Goal: Book appointment/travel/reservation

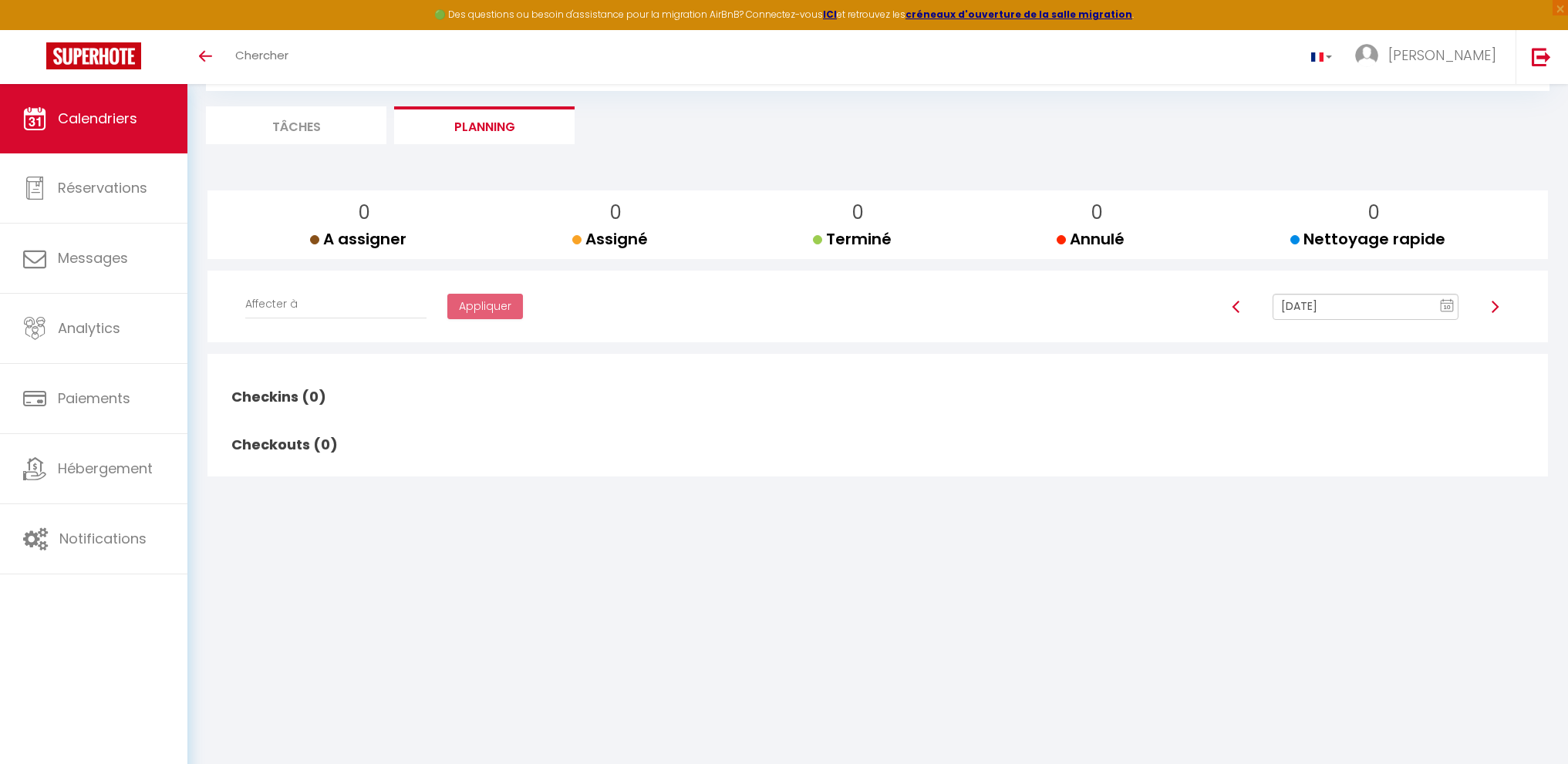
click at [1333, 304] on input "[DATE]" at bounding box center [1365, 306] width 186 height 27
click at [1389, 412] on td "11" at bounding box center [1386, 413] width 25 height 25
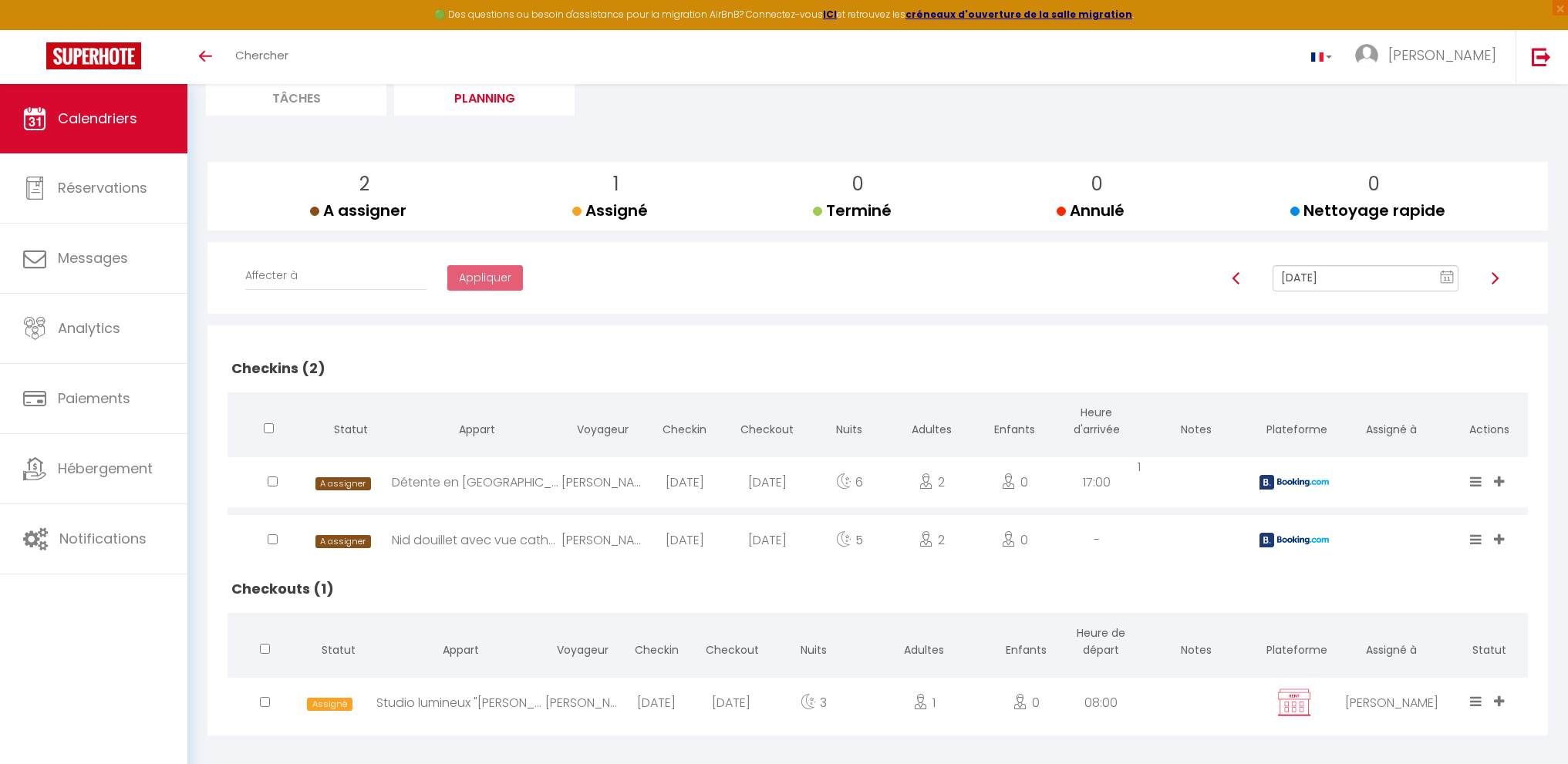
scroll to position [125, 0]
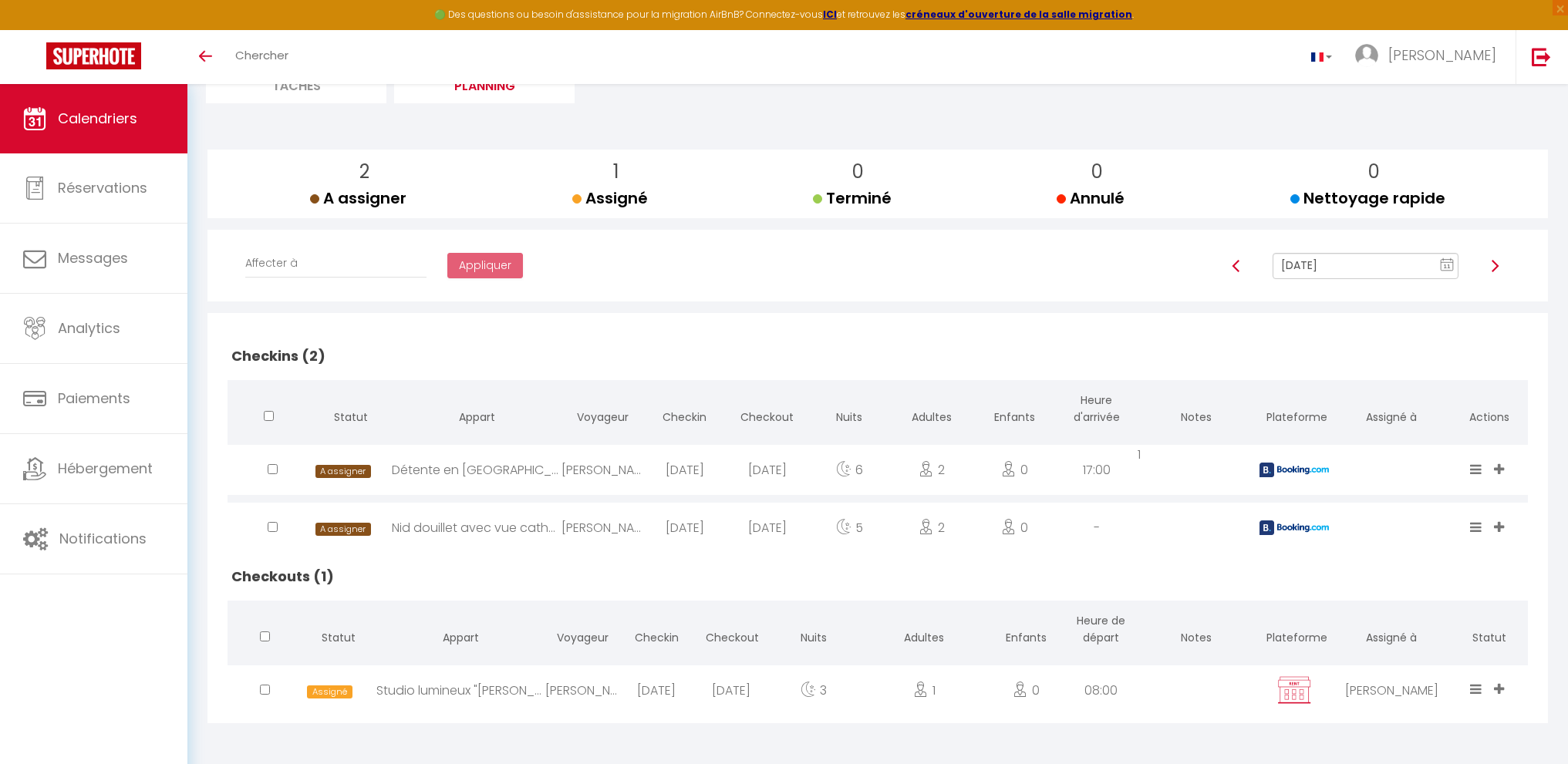
click at [1348, 272] on input "[DATE]" at bounding box center [1365, 266] width 186 height 27
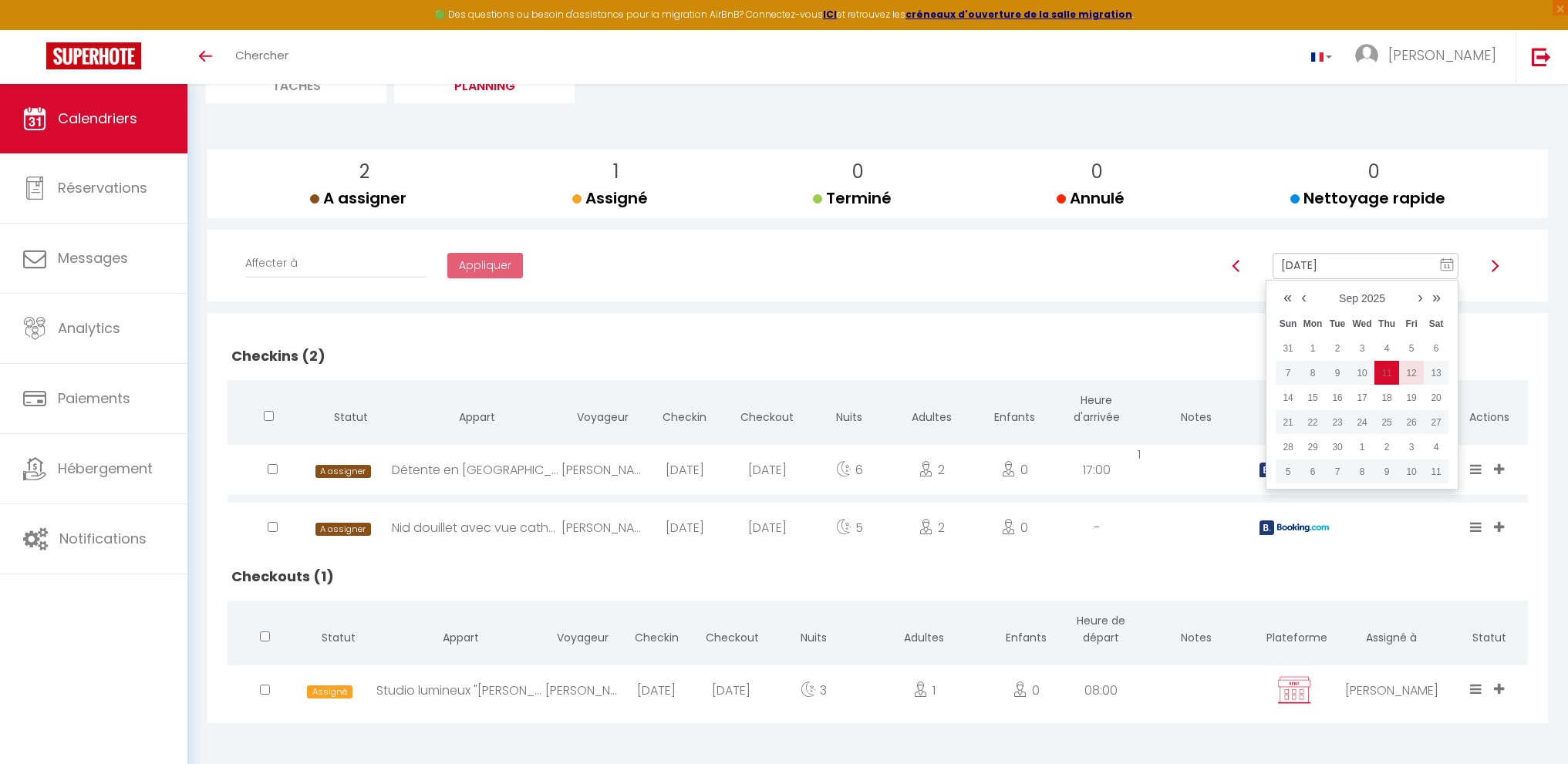
click at [1412, 374] on td "12" at bounding box center [1411, 373] width 25 height 25
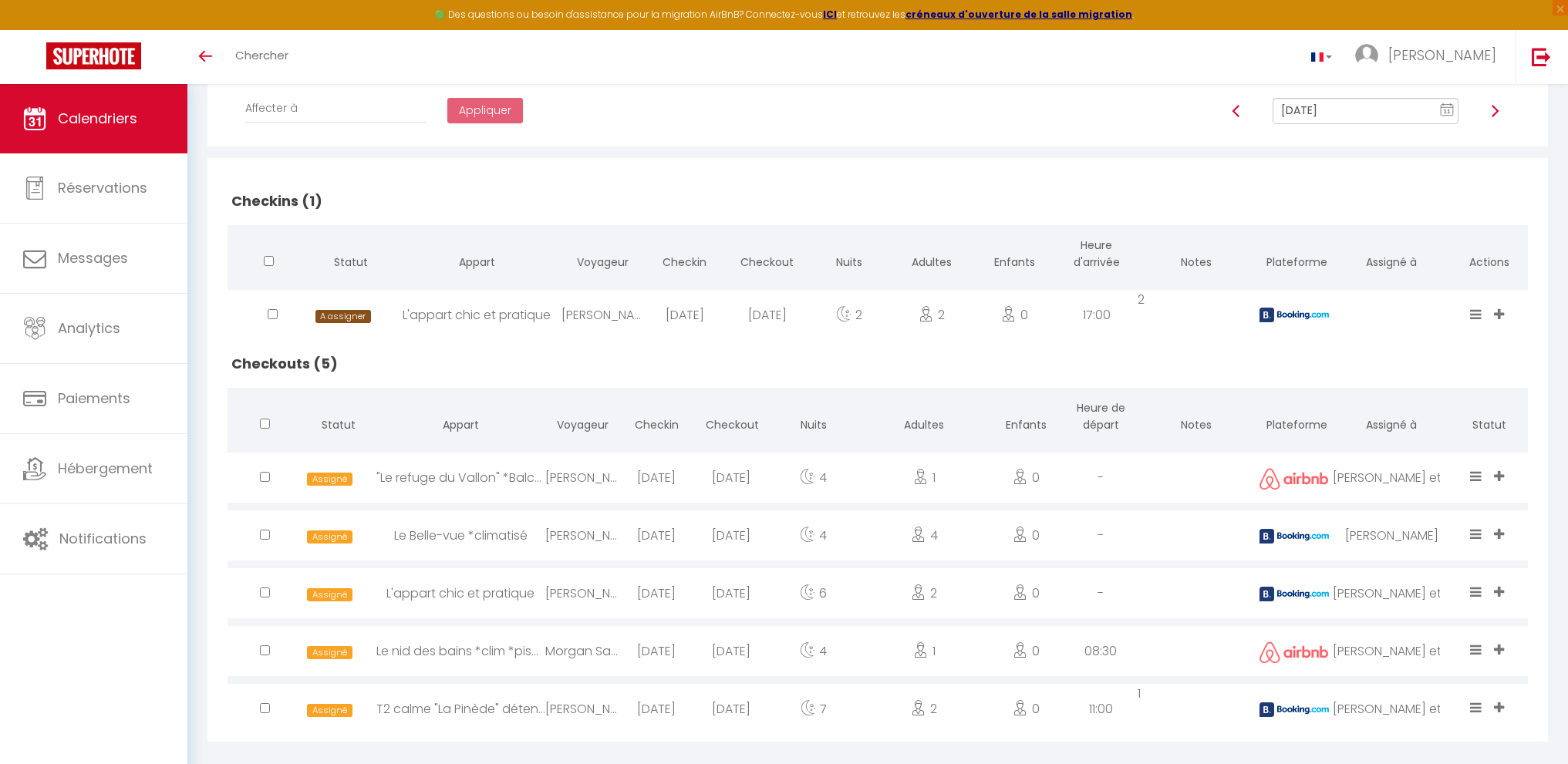
scroll to position [298, 0]
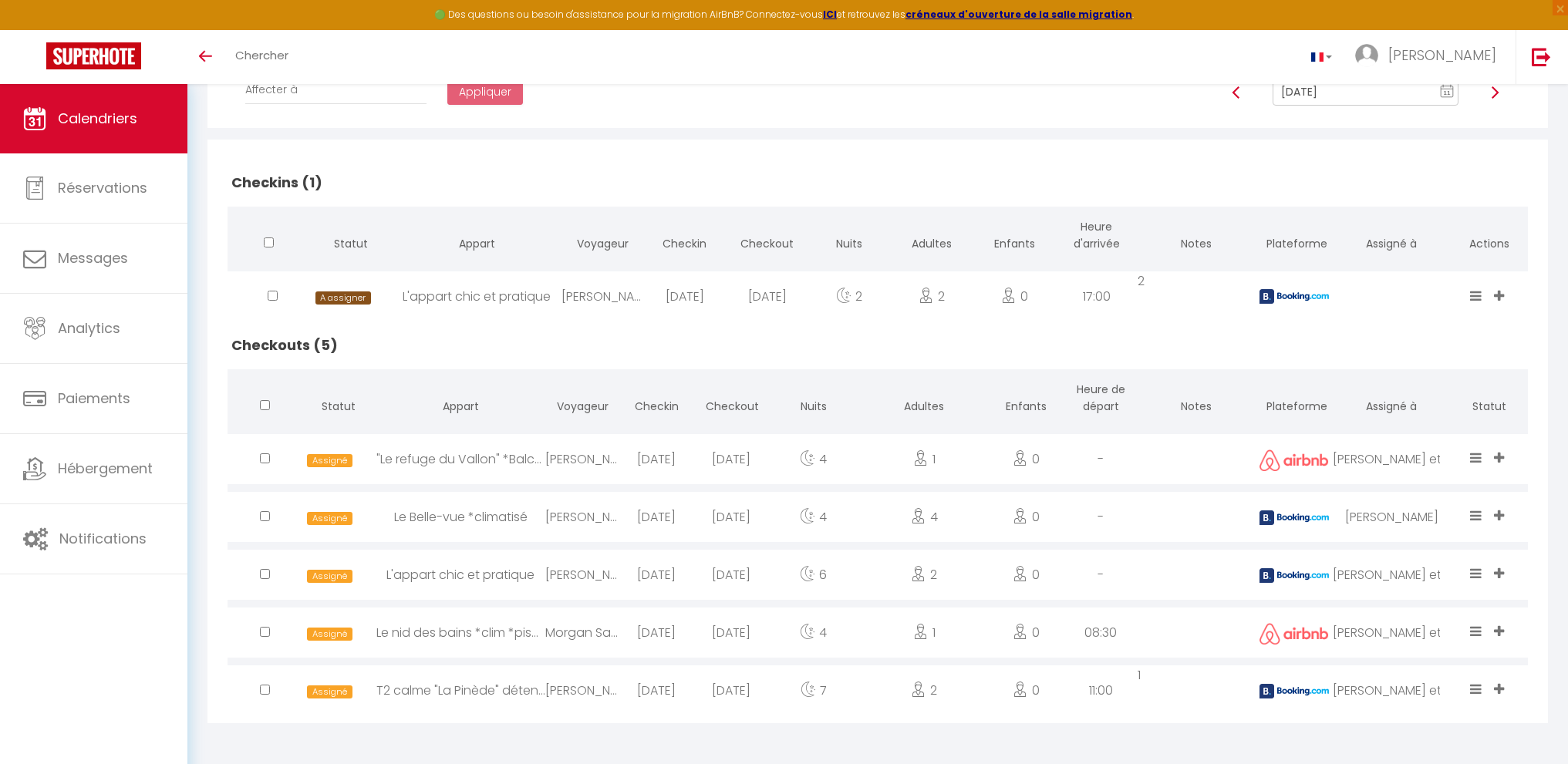
click at [1364, 90] on input "[DATE]" at bounding box center [1365, 92] width 186 height 27
click at [1438, 200] on td "13" at bounding box center [1436, 200] width 25 height 25
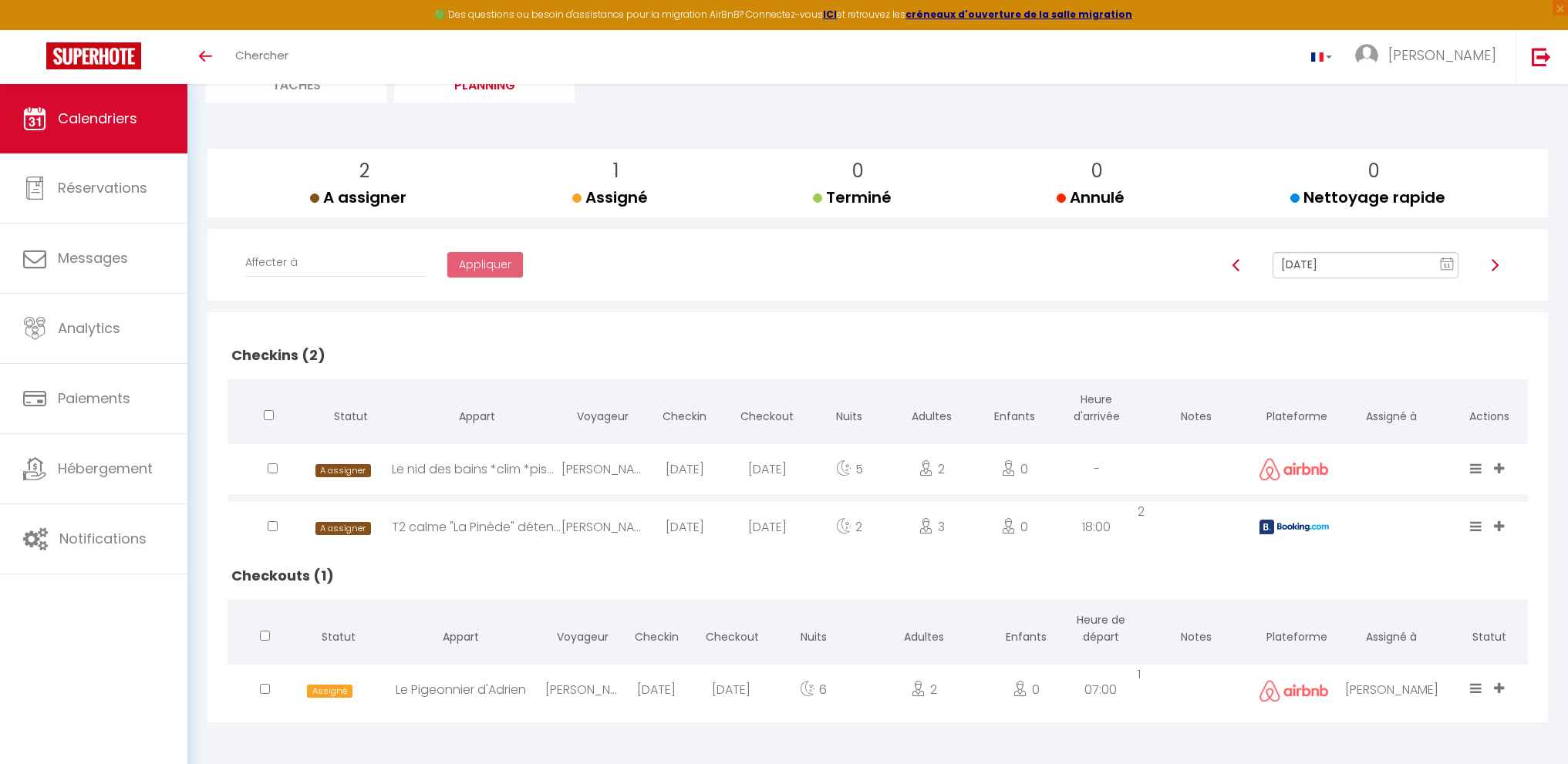
scroll to position [125, 0]
click at [1384, 262] on input "[DATE]" at bounding box center [1365, 266] width 186 height 27
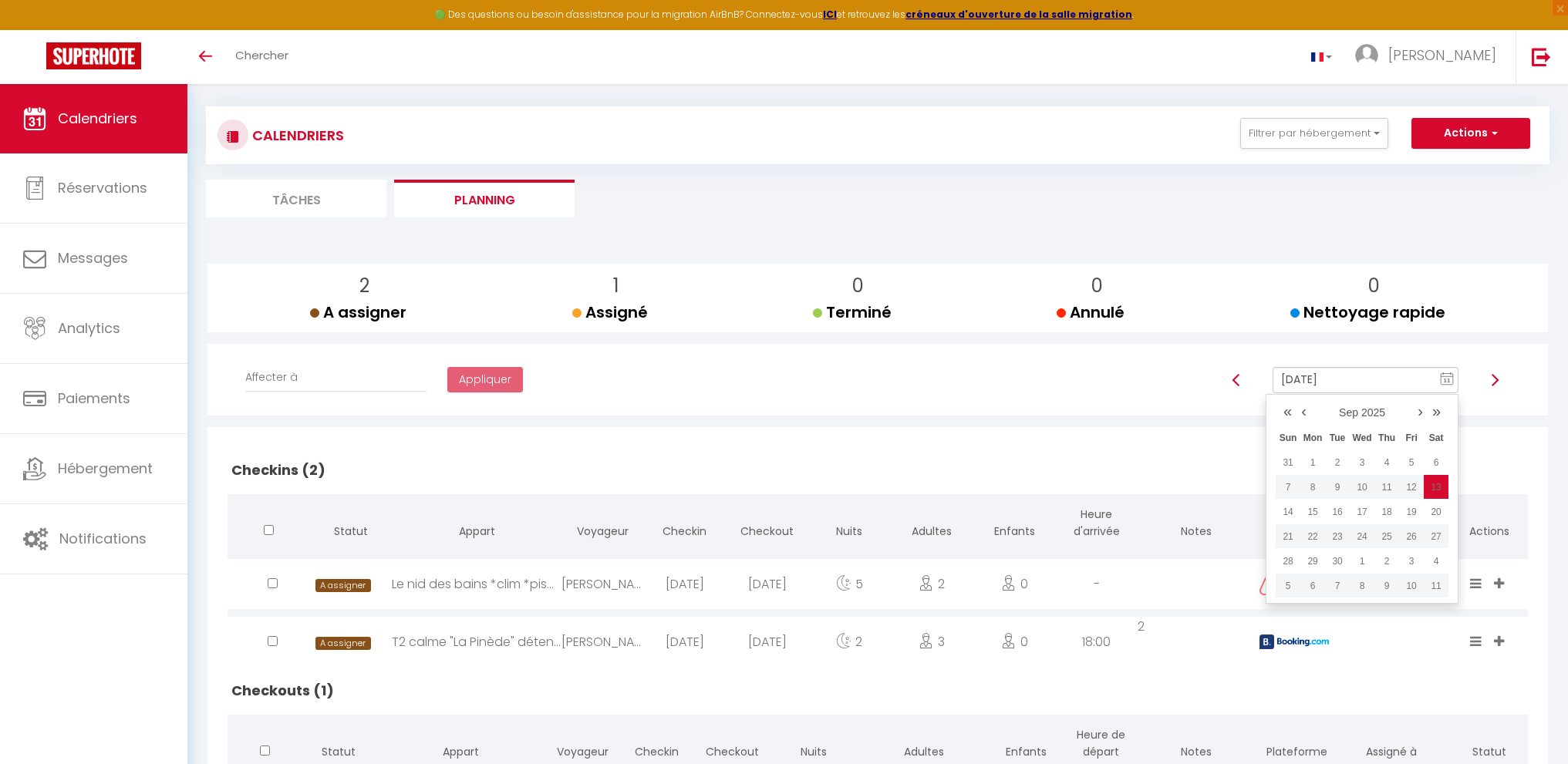
scroll to position [0, 0]
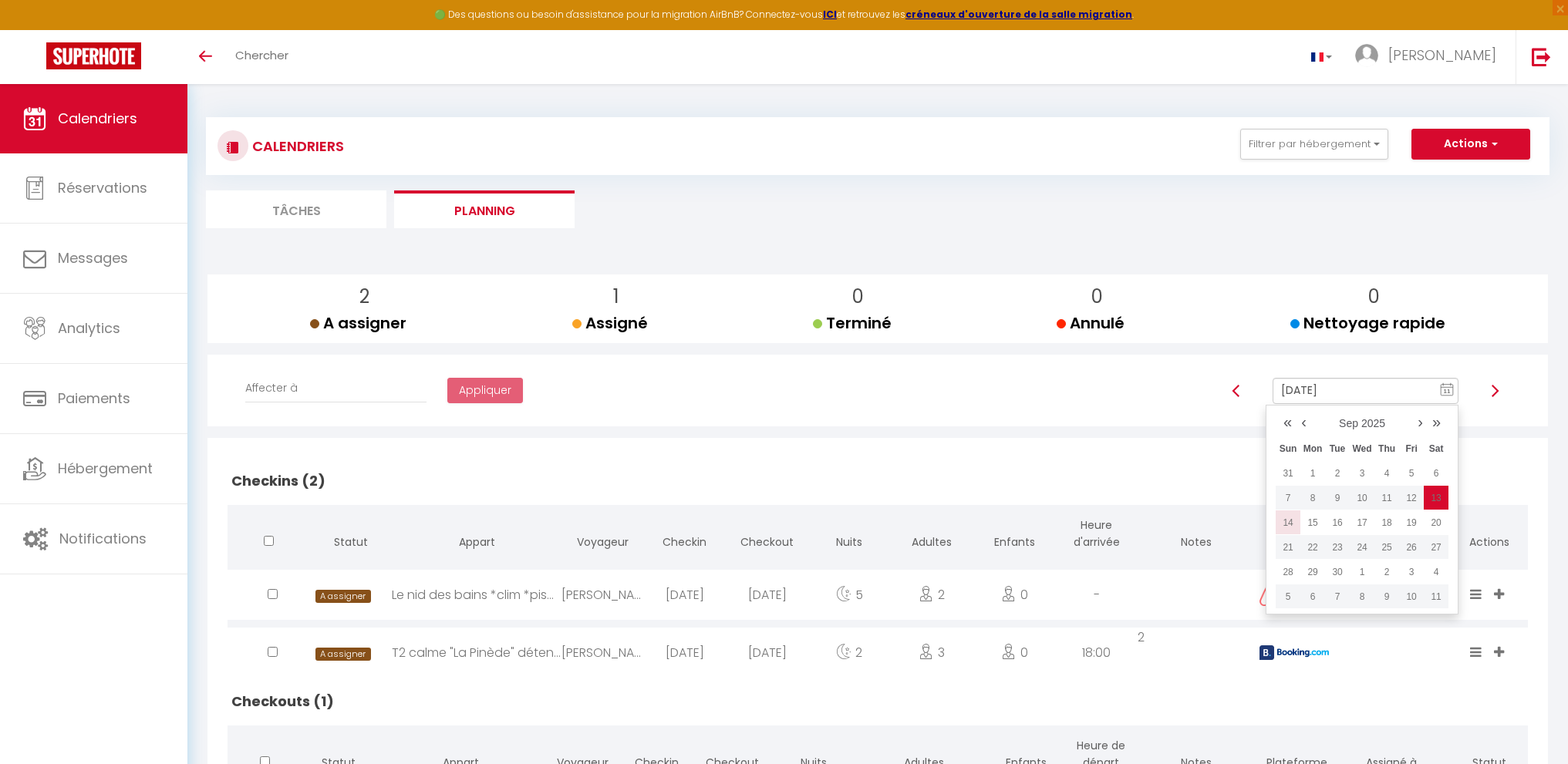
click at [1294, 523] on td "14" at bounding box center [1287, 522] width 25 height 25
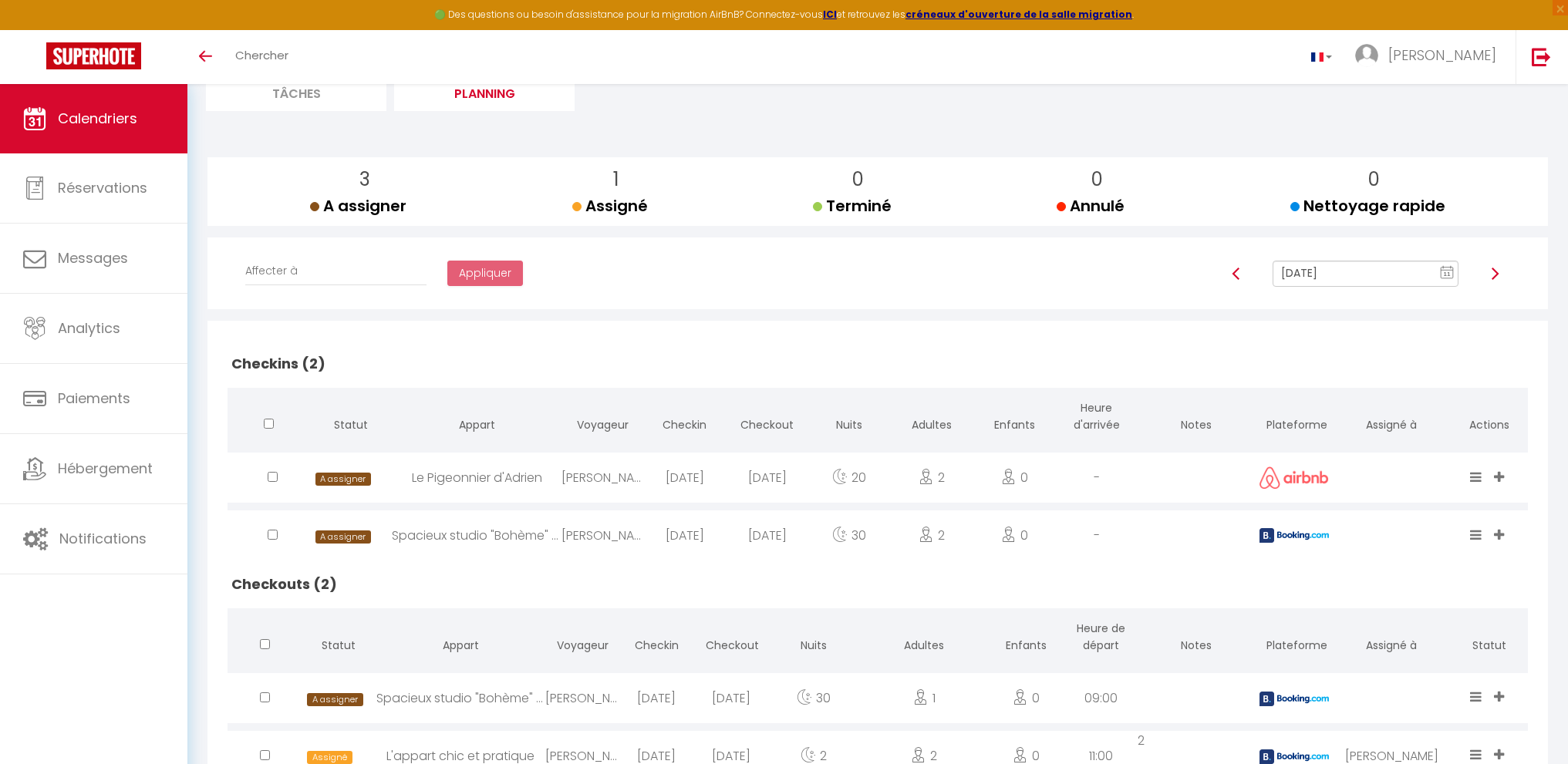
scroll to position [183, 0]
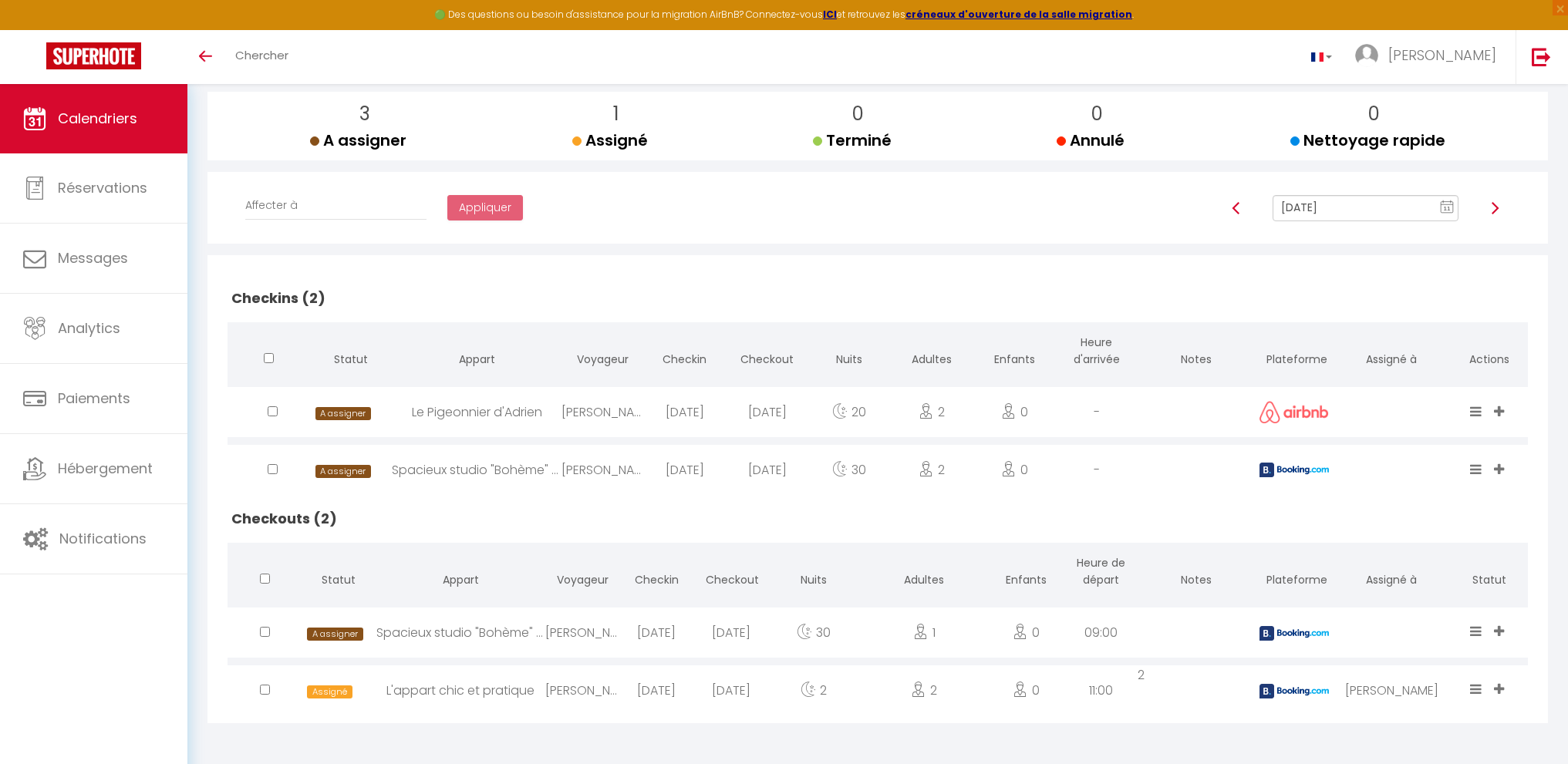
click at [1349, 216] on input "[DATE]" at bounding box center [1365, 208] width 186 height 27
click at [1314, 335] on td "15" at bounding box center [1312, 340] width 25 height 25
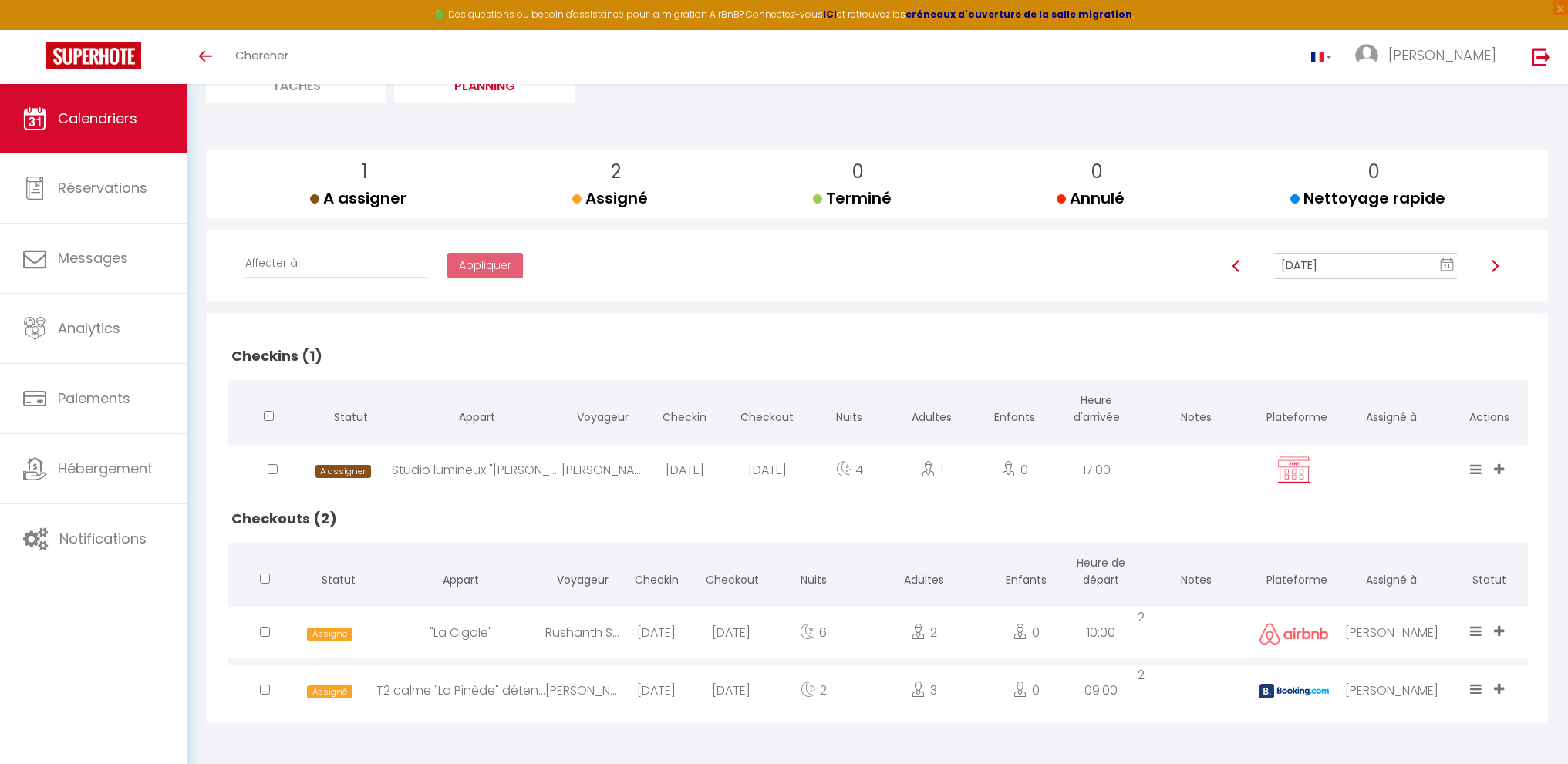
click at [1357, 263] on input "[DATE]" at bounding box center [1365, 266] width 186 height 27
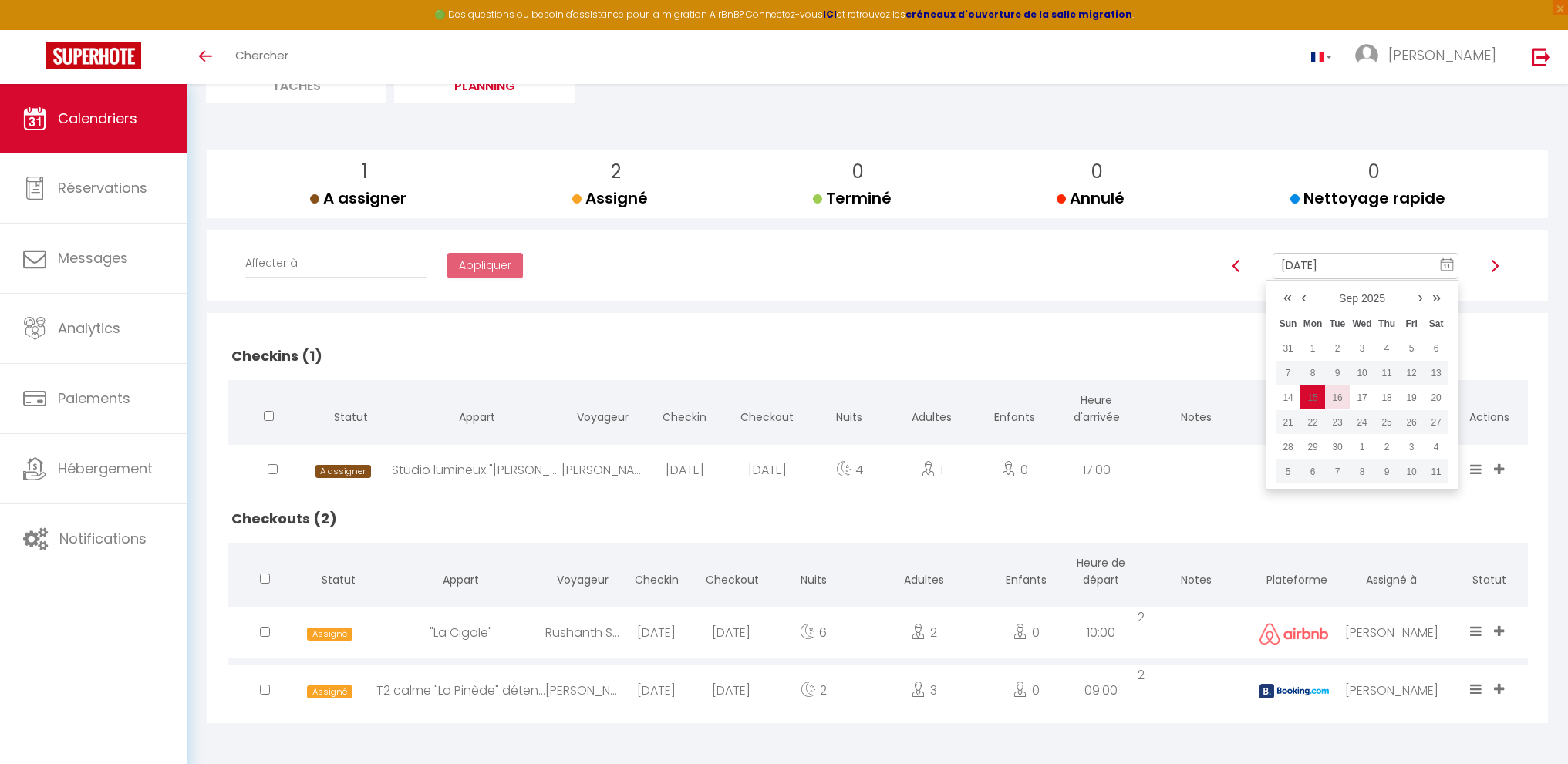
click at [1340, 392] on td "16" at bounding box center [1337, 397] width 25 height 25
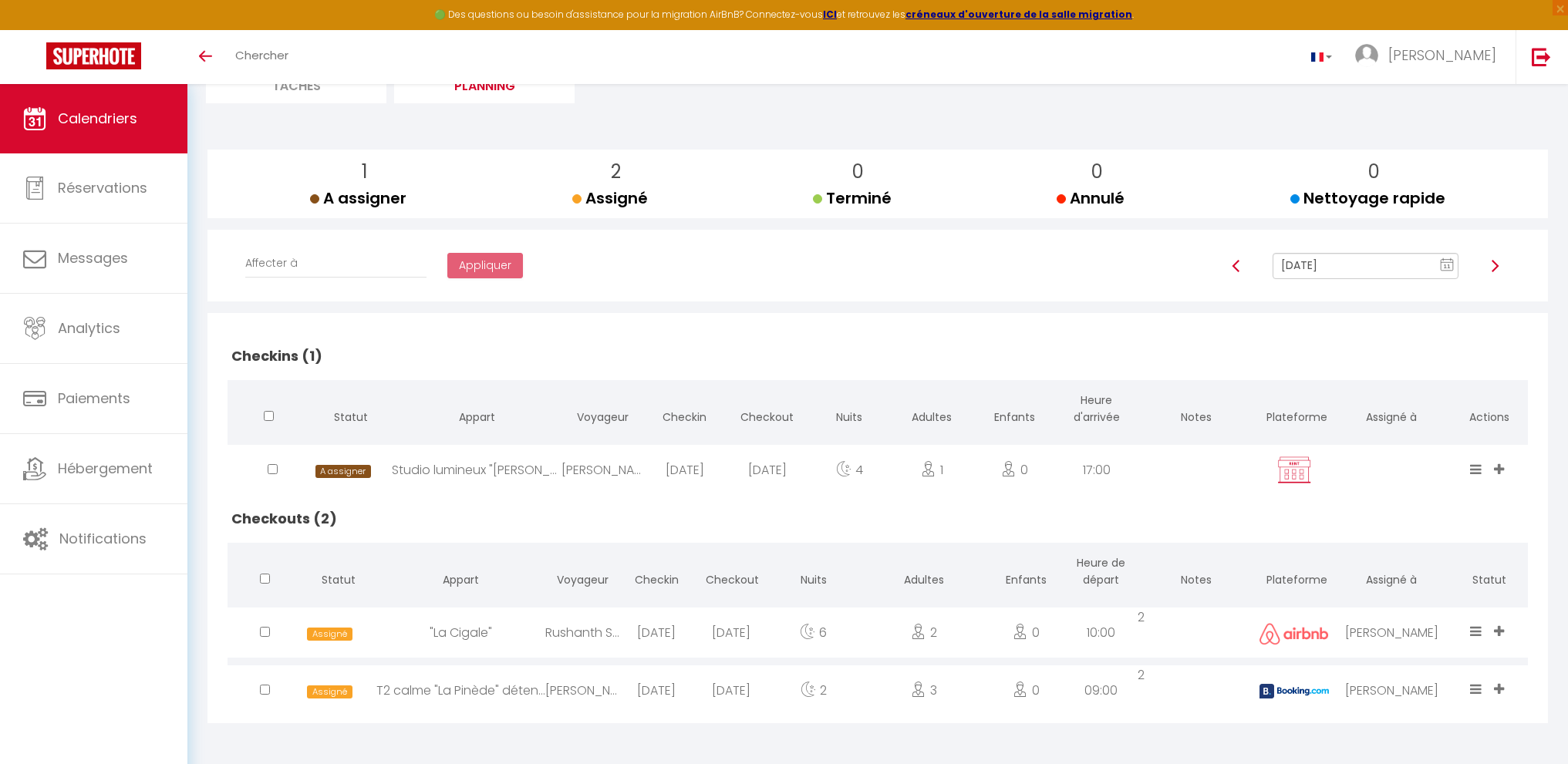
scroll to position [84, 0]
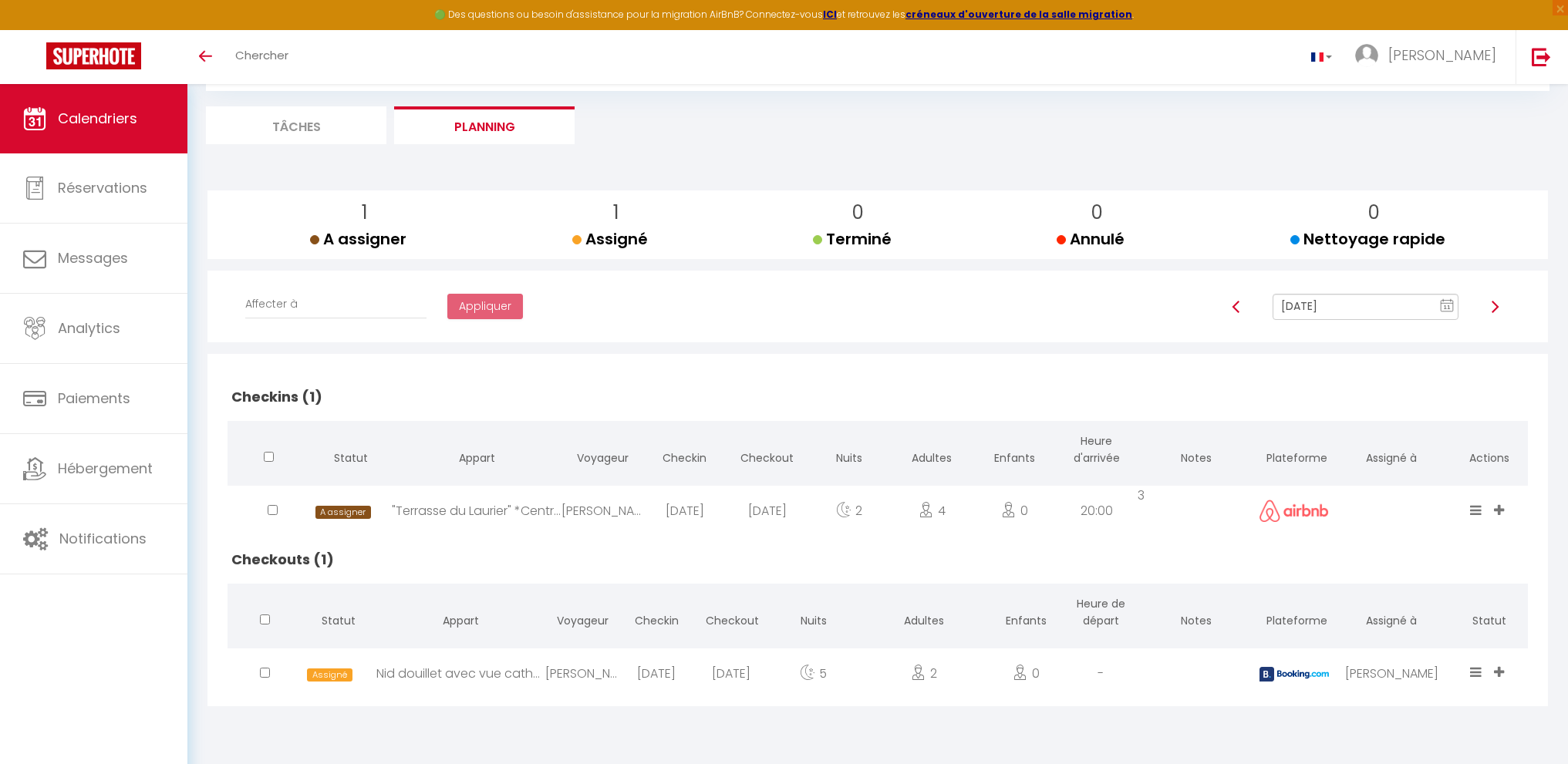
click at [1384, 304] on input "[DATE]" at bounding box center [1365, 306] width 186 height 27
click at [1360, 439] on td "17" at bounding box center [1361, 438] width 25 height 25
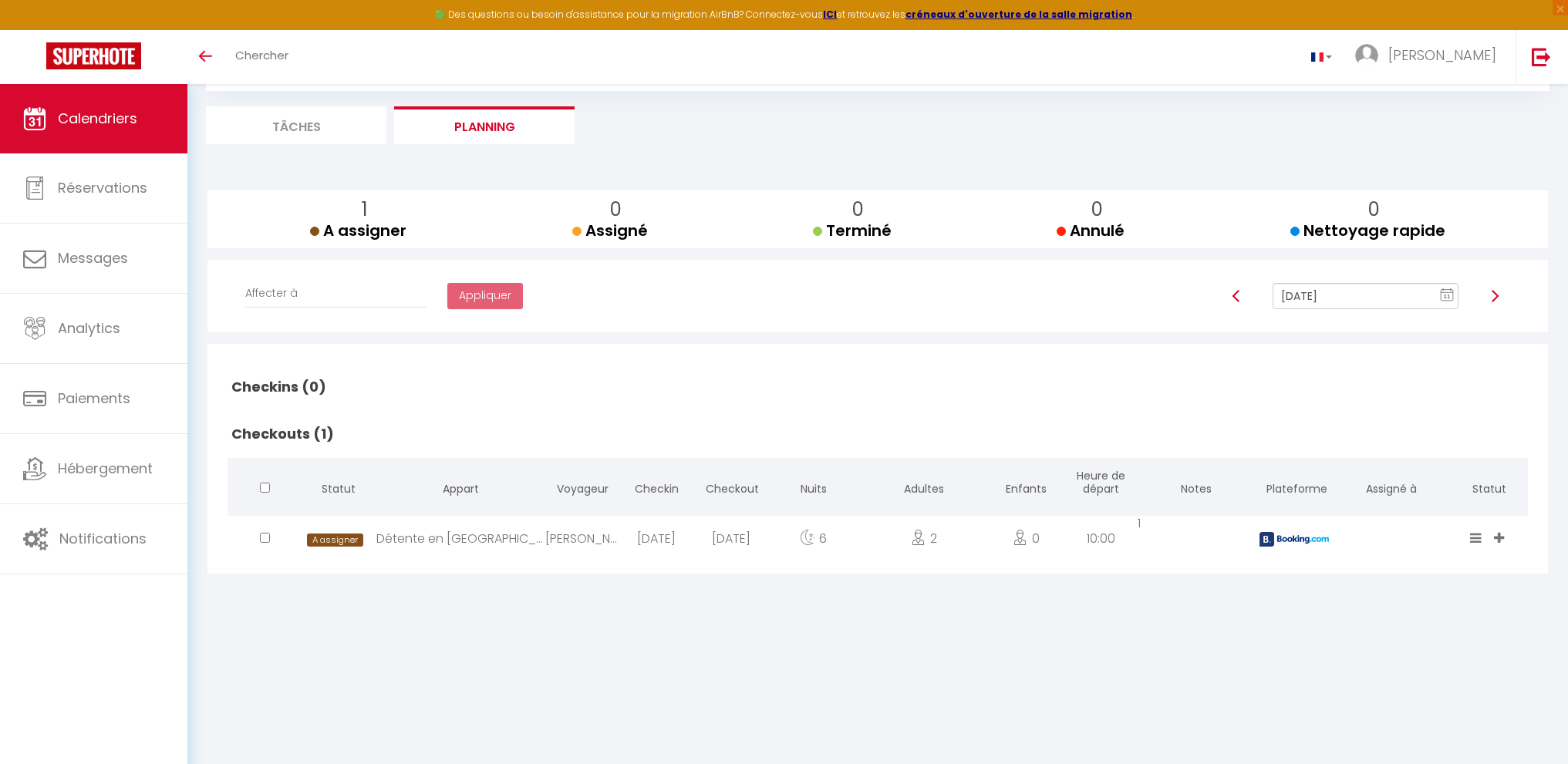
click at [1359, 293] on input "[DATE]" at bounding box center [1365, 296] width 186 height 27
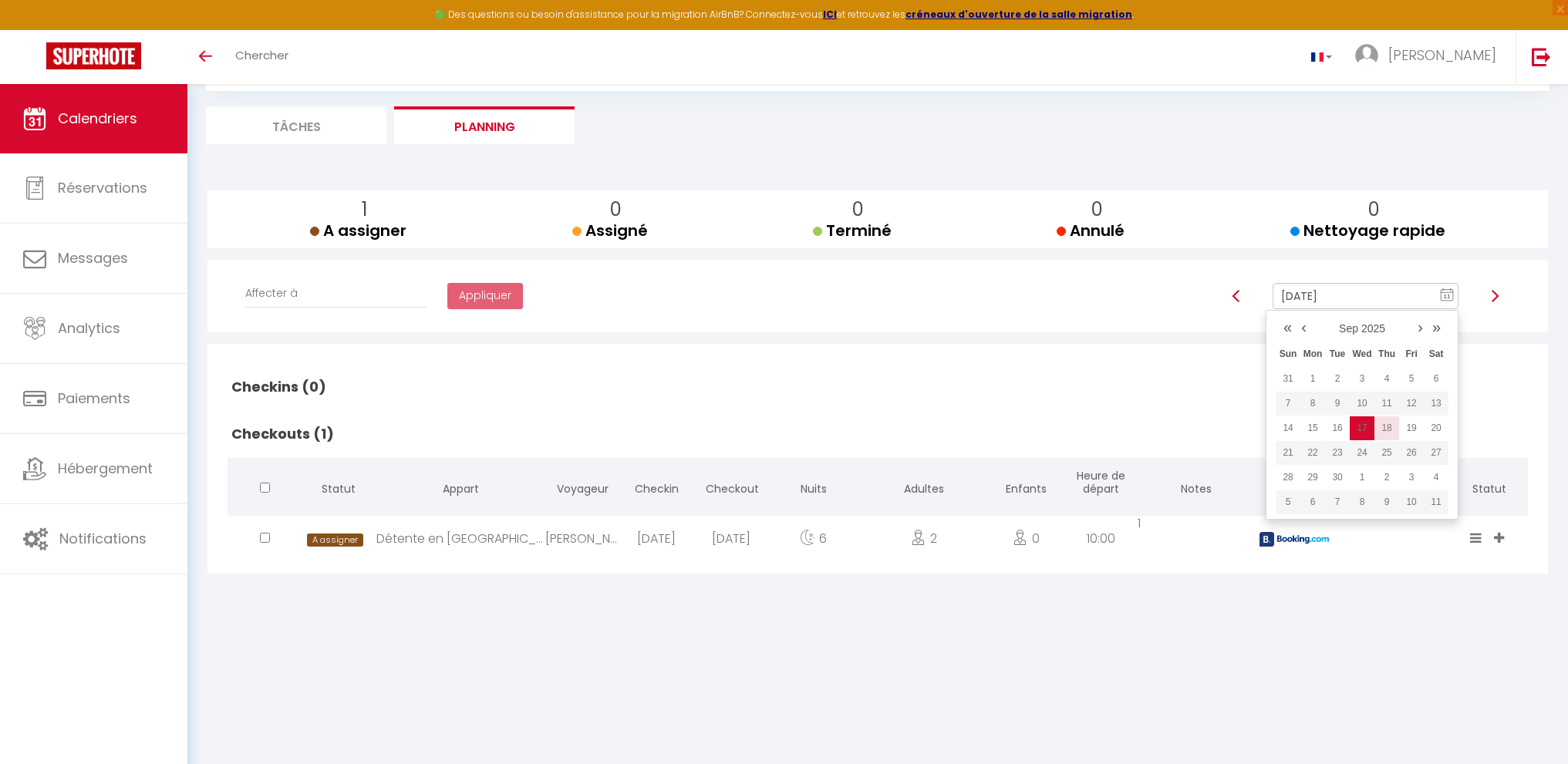
click at [1385, 426] on td "18" at bounding box center [1386, 427] width 25 height 25
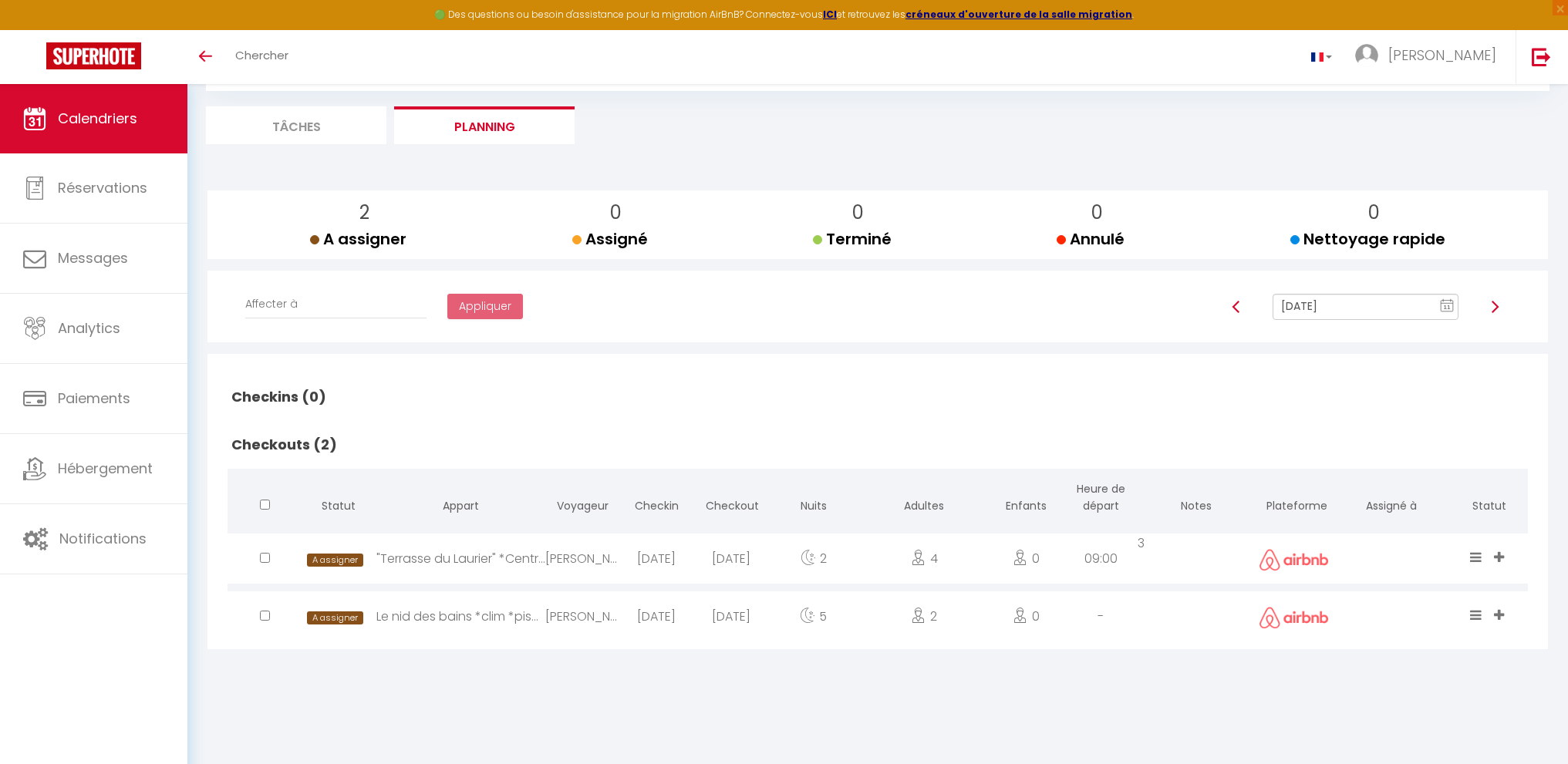
click at [1378, 295] on input "[DATE]" at bounding box center [1365, 306] width 186 height 27
click at [1421, 440] on td "19" at bounding box center [1411, 438] width 25 height 25
type input "[DATE]"
checkbox input "false"
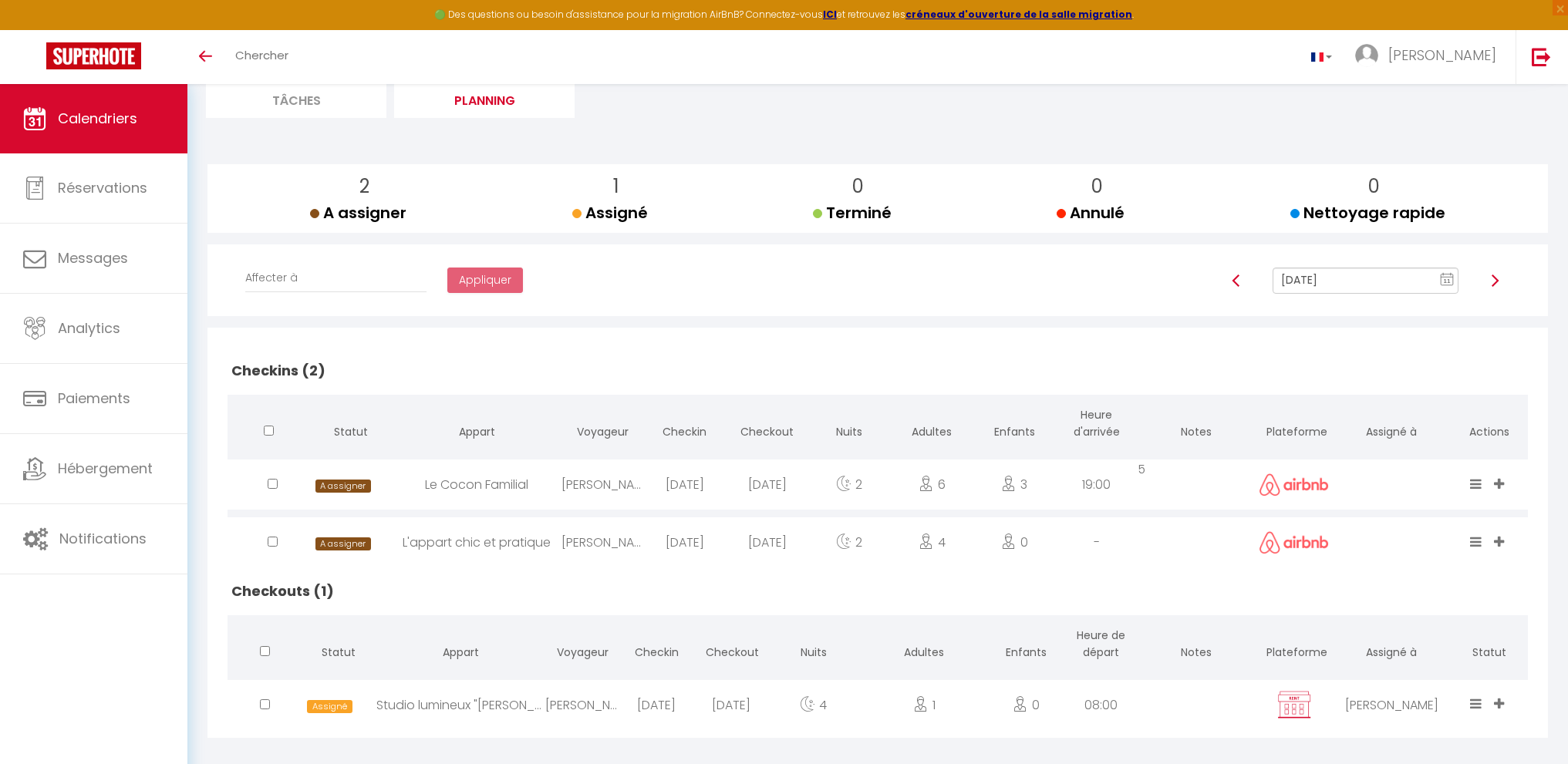
scroll to position [125, 0]
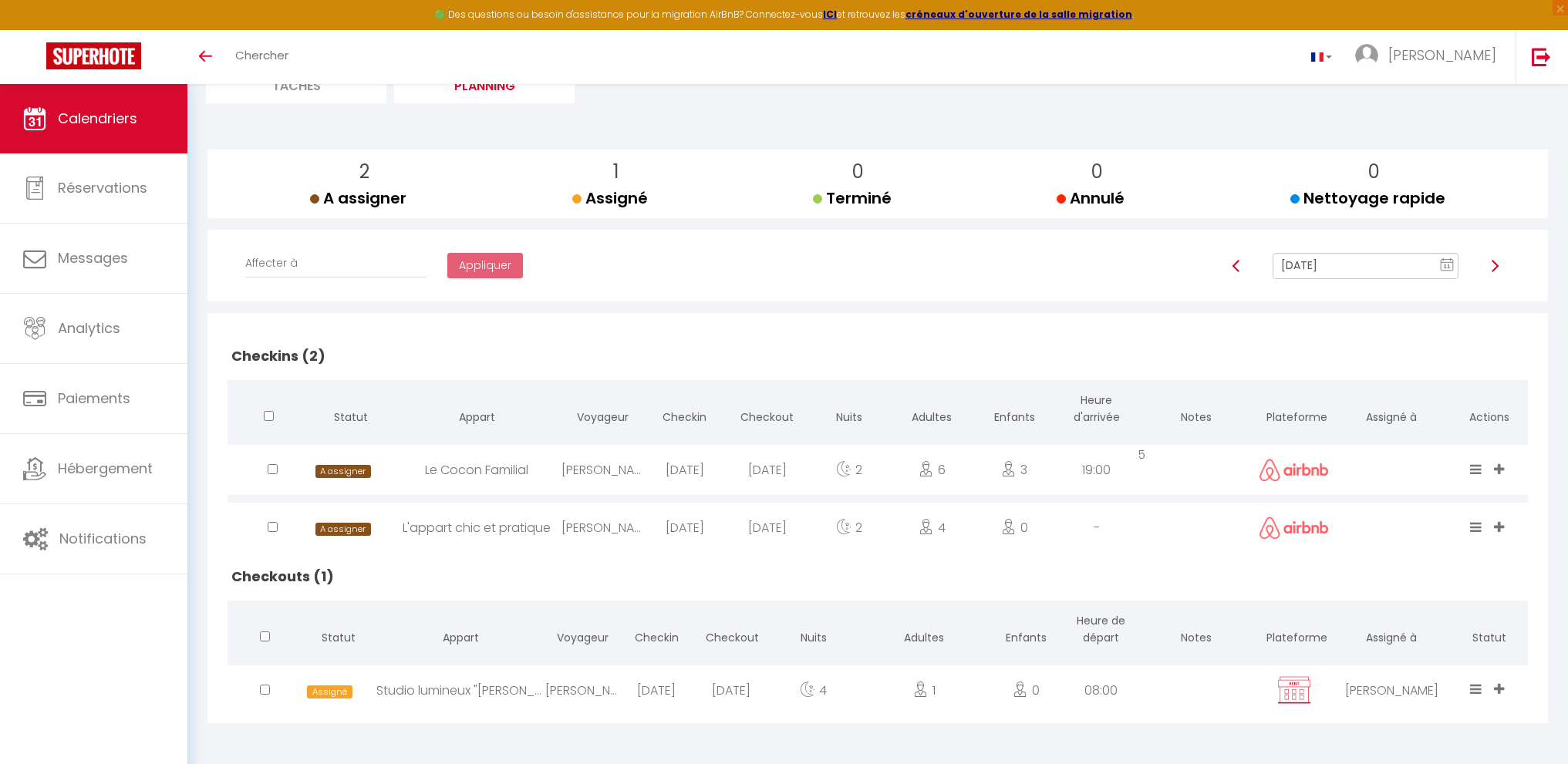
click at [1355, 262] on input "[DATE]" at bounding box center [1365, 266] width 186 height 27
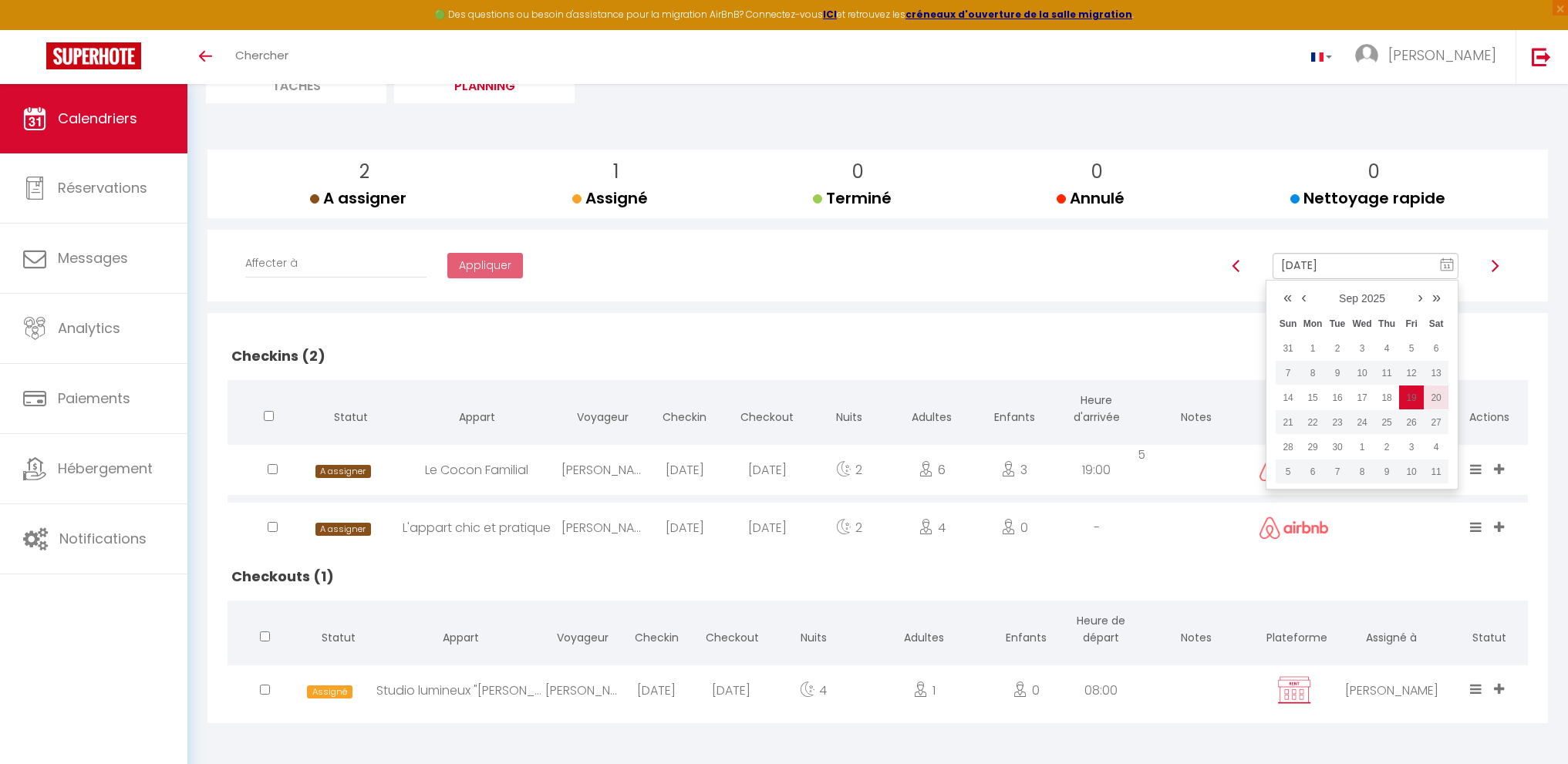
click at [1435, 398] on td "20" at bounding box center [1436, 397] width 25 height 25
type input "[DATE]"
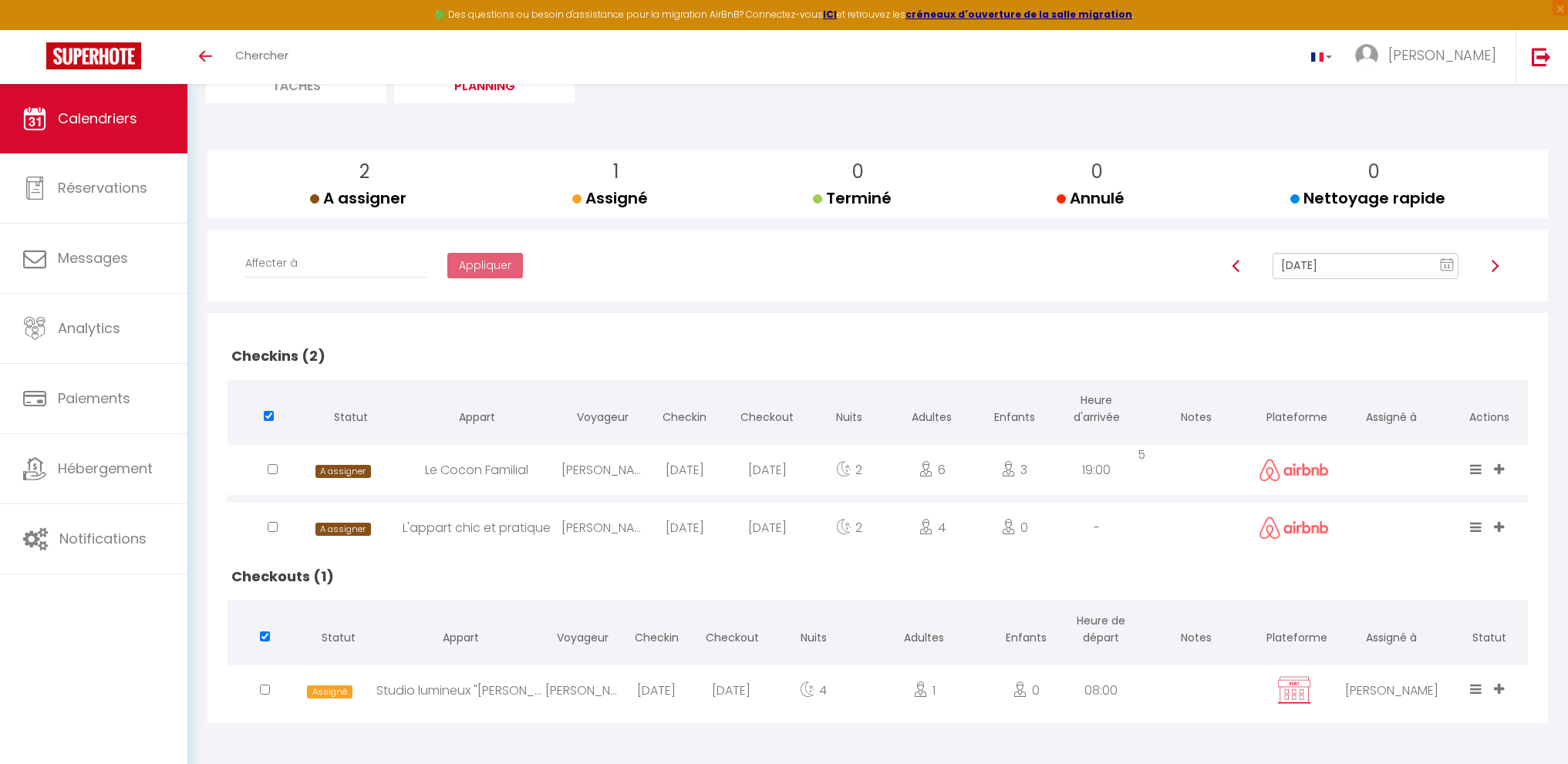
checkbox input "true"
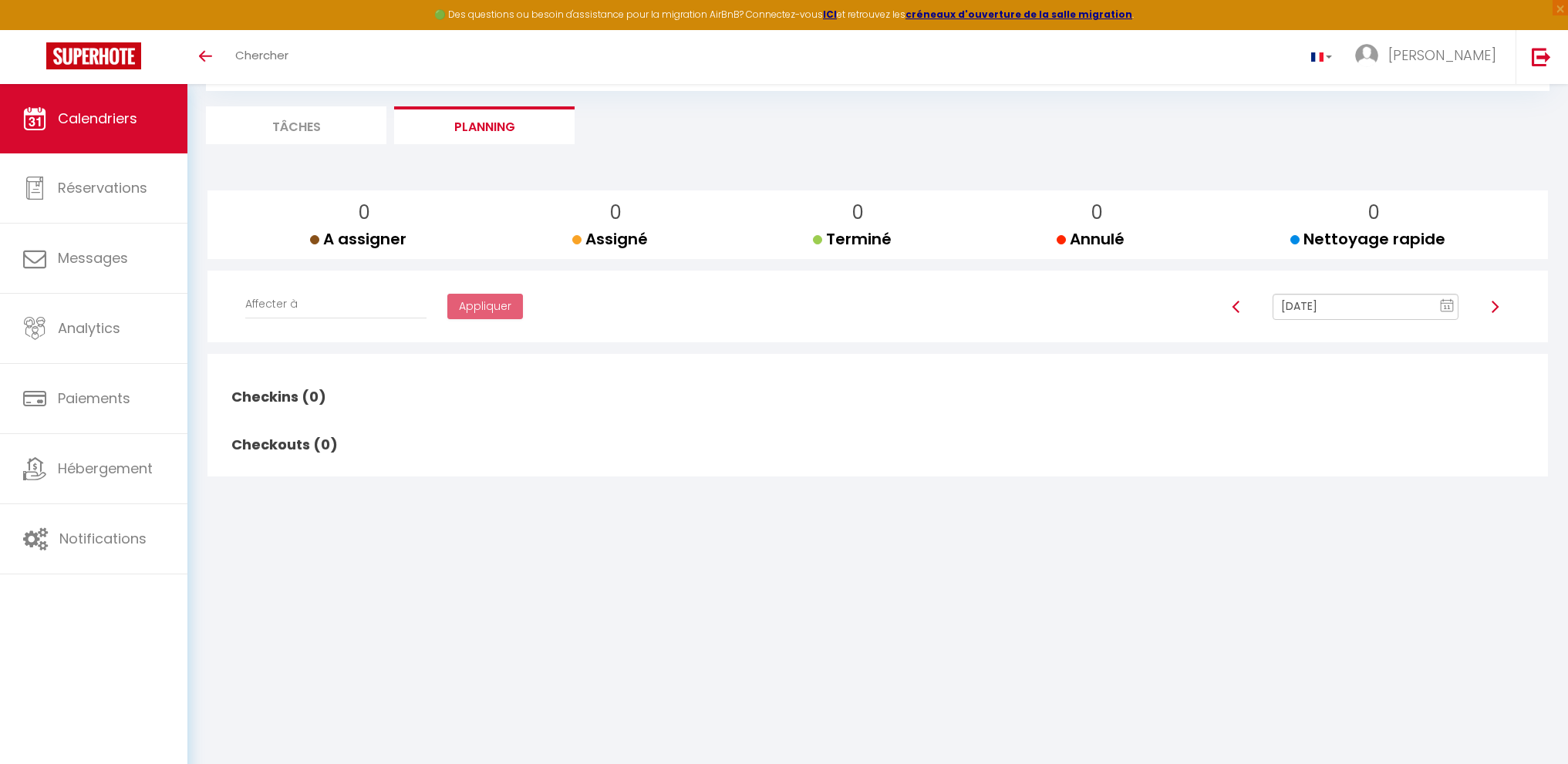
click at [1363, 315] on input "[DATE]" at bounding box center [1365, 306] width 186 height 27
click at [1286, 461] on td "21" at bounding box center [1287, 463] width 25 height 25
type input "[DATE]"
checkbox input "false"
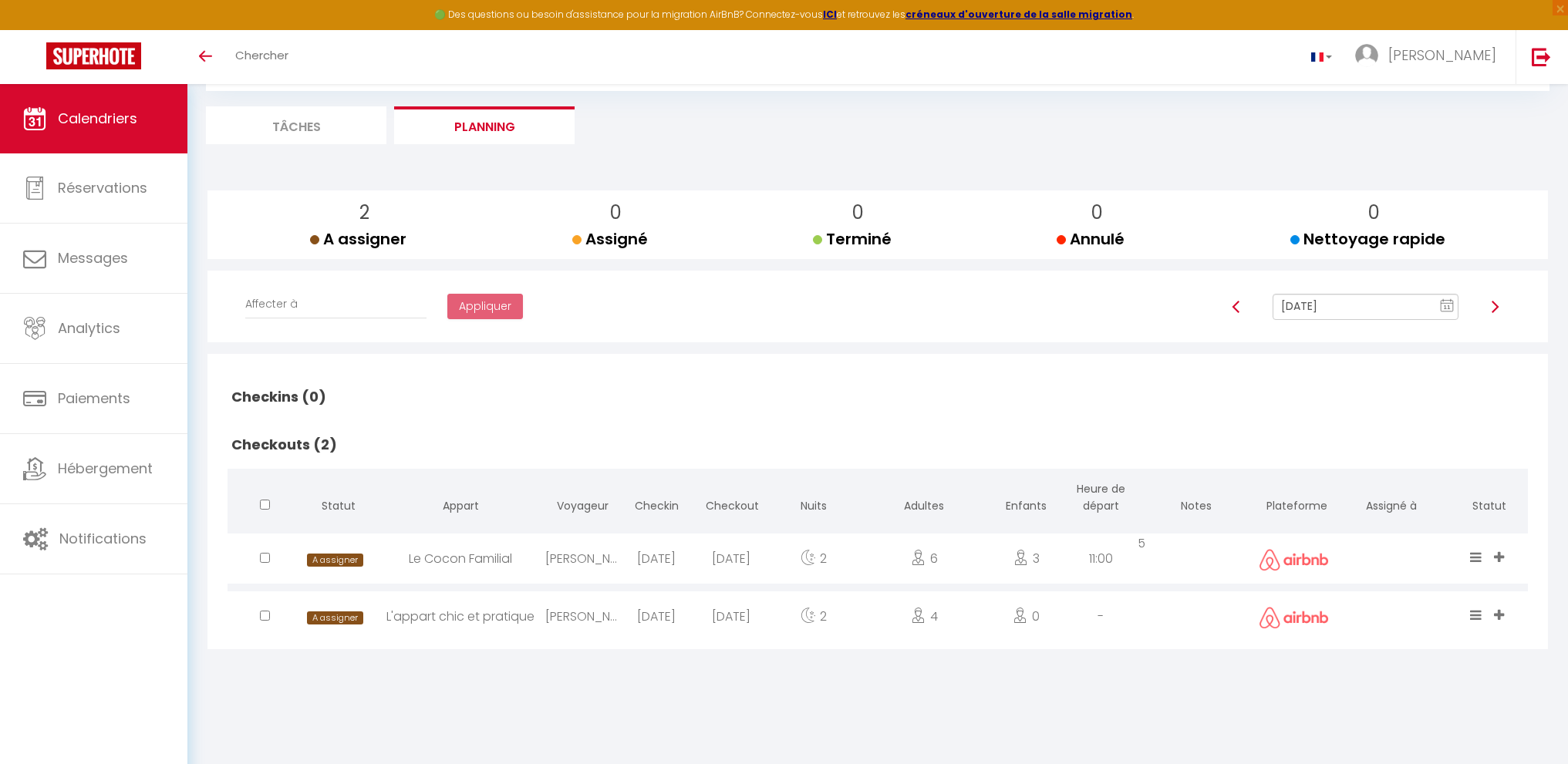
click at [1325, 312] on input "[DATE]" at bounding box center [1365, 306] width 186 height 27
click at [1383, 416] on td "11" at bounding box center [1386, 413] width 25 height 25
type input "[DATE]"
checkbox input "false"
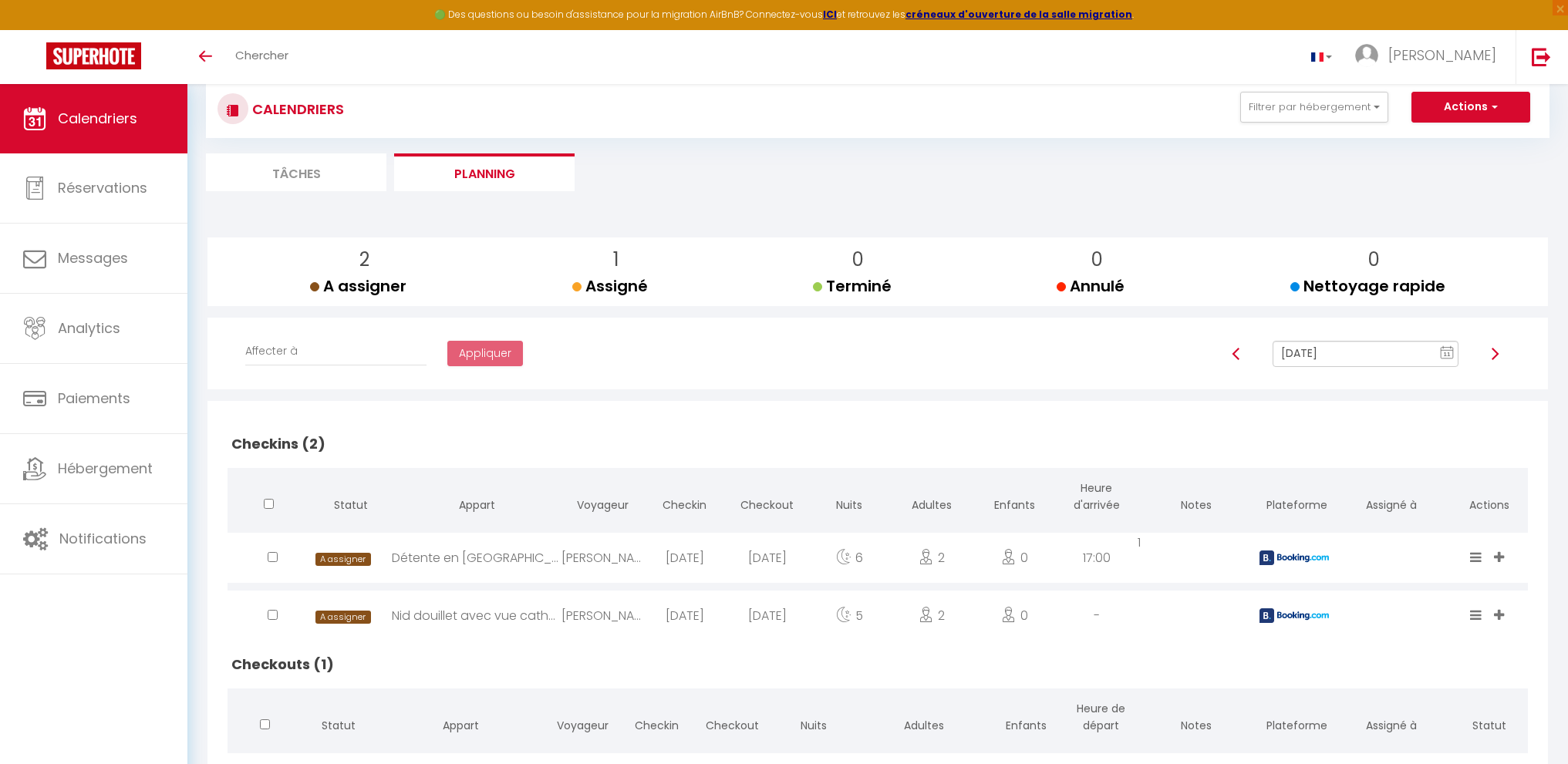
scroll to position [0, 0]
